Goal: Task Accomplishment & Management: Manage account settings

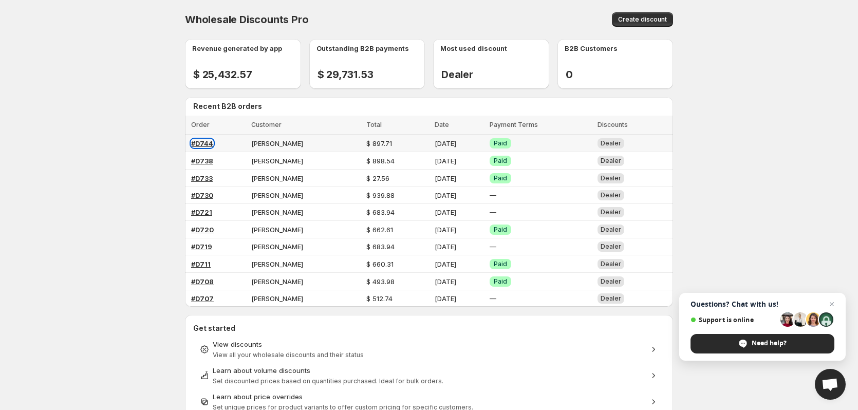
click at [204, 143] on span "#D744" at bounding box center [202, 143] width 22 height 8
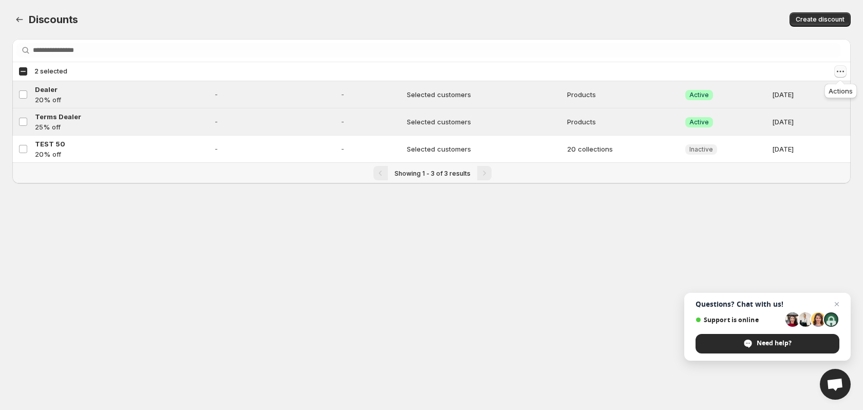
click at [839, 75] on icon "Actions" at bounding box center [840, 71] width 10 height 10
click at [820, 108] on span "Disable discounts" at bounding box center [812, 109] width 57 height 8
